Goal: Information Seeking & Learning: Learn about a topic

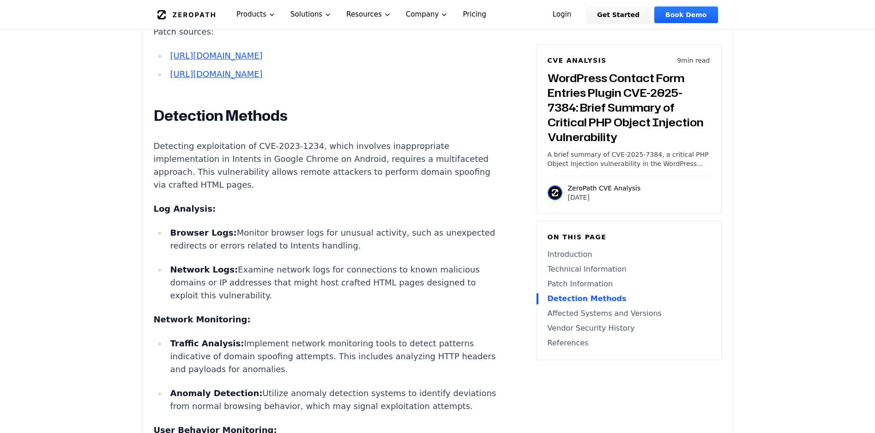
scroll to position [1523, 0]
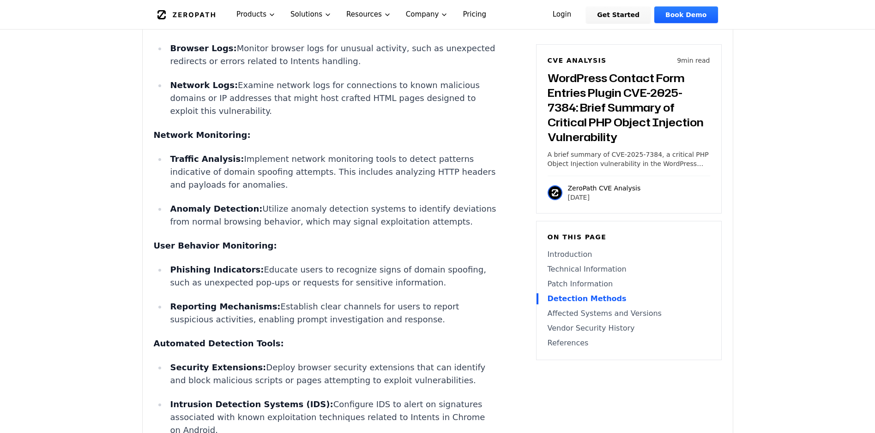
click at [872, 199] on main "How ZeroPath Works Learn the technical details of how ZeroPath works under the …" at bounding box center [437, 273] width 875 height 3592
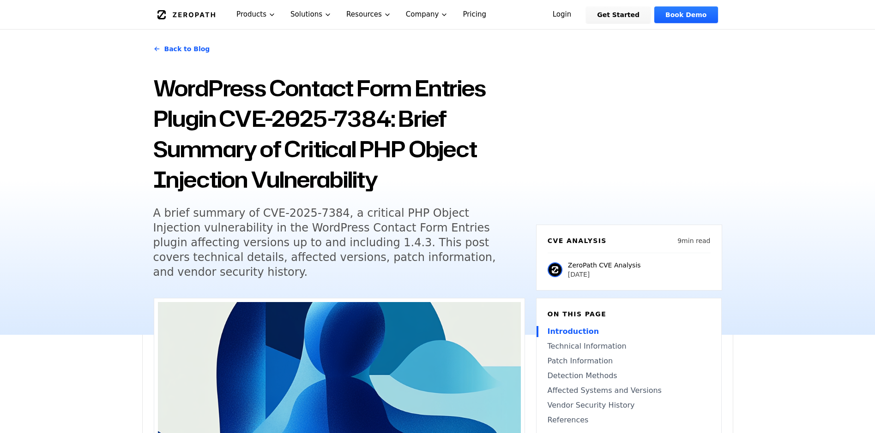
scroll to position [27, 0]
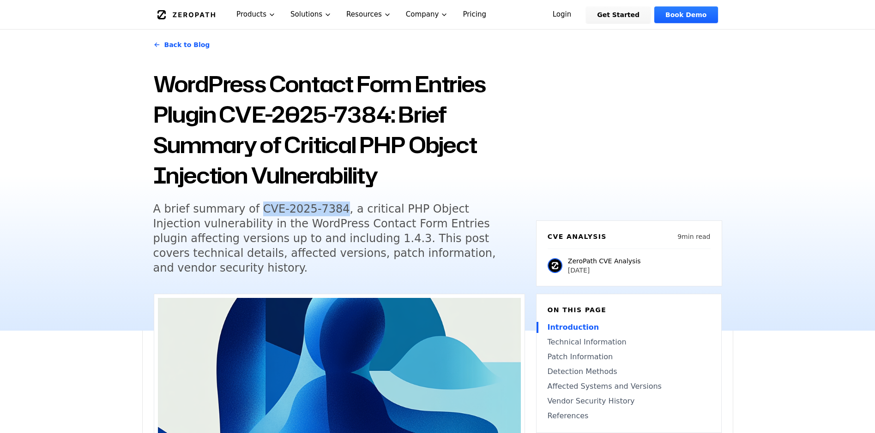
drag, startPoint x: 324, startPoint y: 207, endPoint x: 250, endPoint y: 206, distance: 73.8
click at [250, 206] on h5 "A brief summary of CVE-2025-7384, a critical PHP Object Injection vulnerability…" at bounding box center [330, 239] width 354 height 74
copy h5 "CVE-2025-7384"
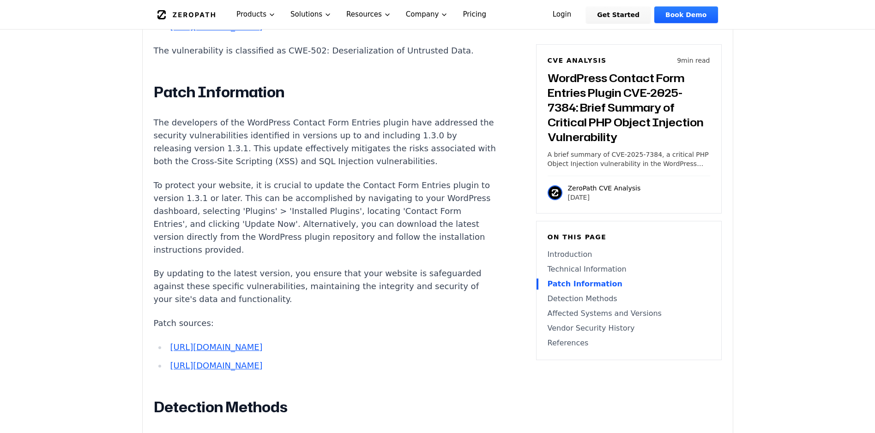
scroll to position [1089, 0]
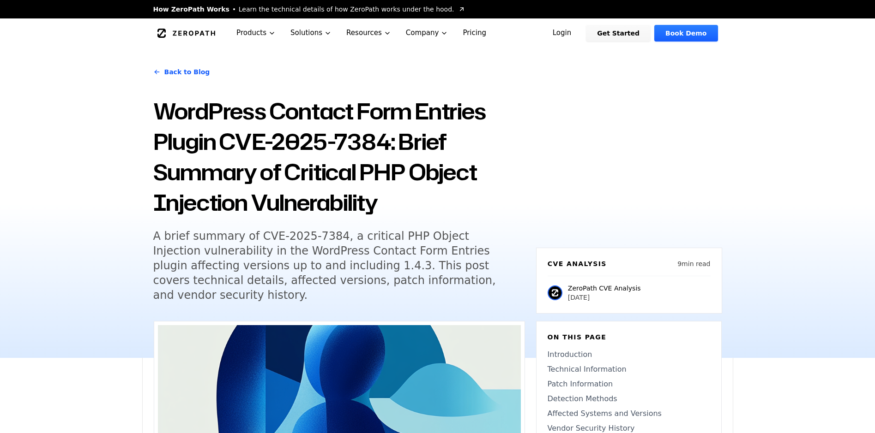
click at [221, 263] on h5 "A brief summary of CVE-2025-7384, a critical PHP Object Injection vulnerability…" at bounding box center [330, 266] width 354 height 74
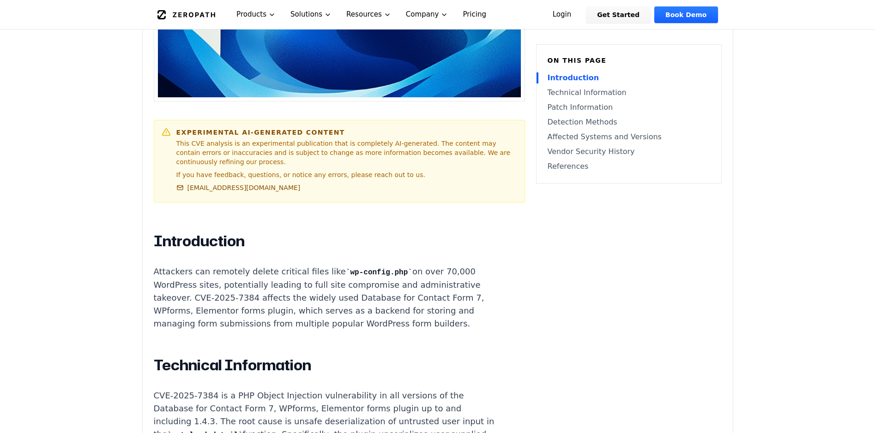
scroll to position [231, 0]
